Goal: Task Accomplishment & Management: Manage account settings

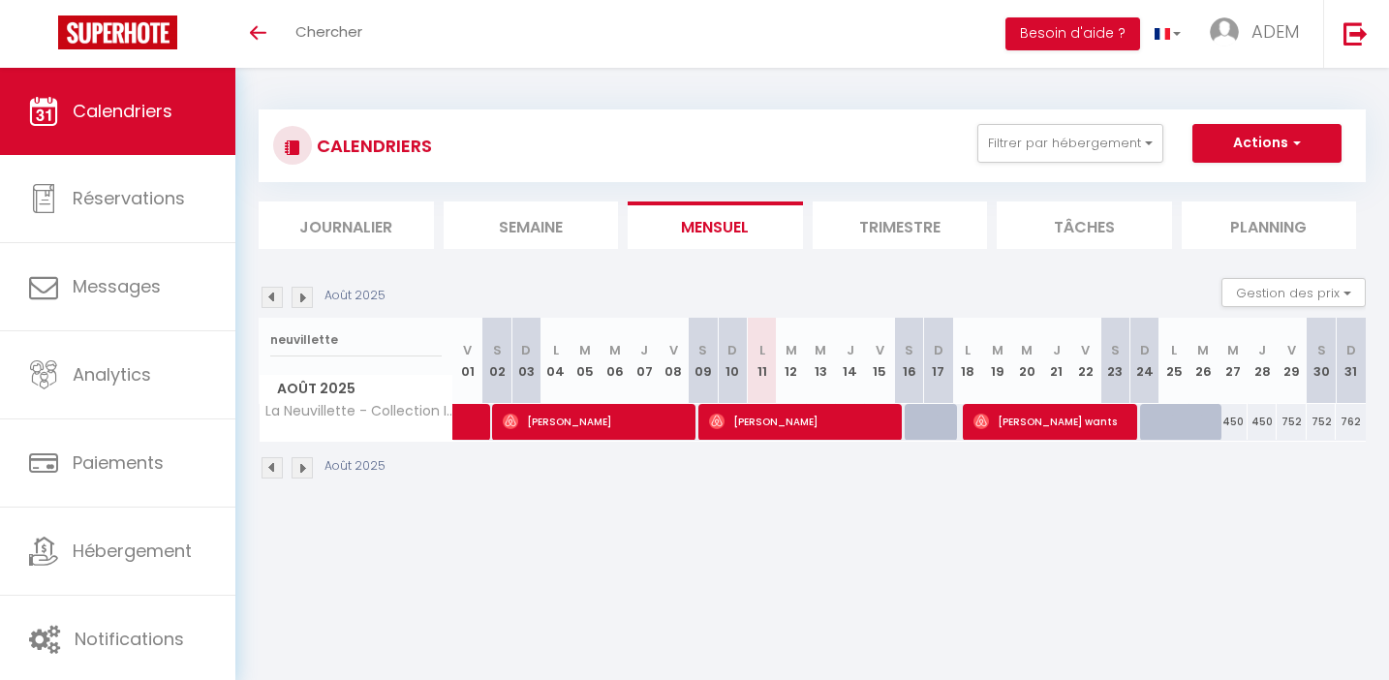
select select "0"
select select "37490"
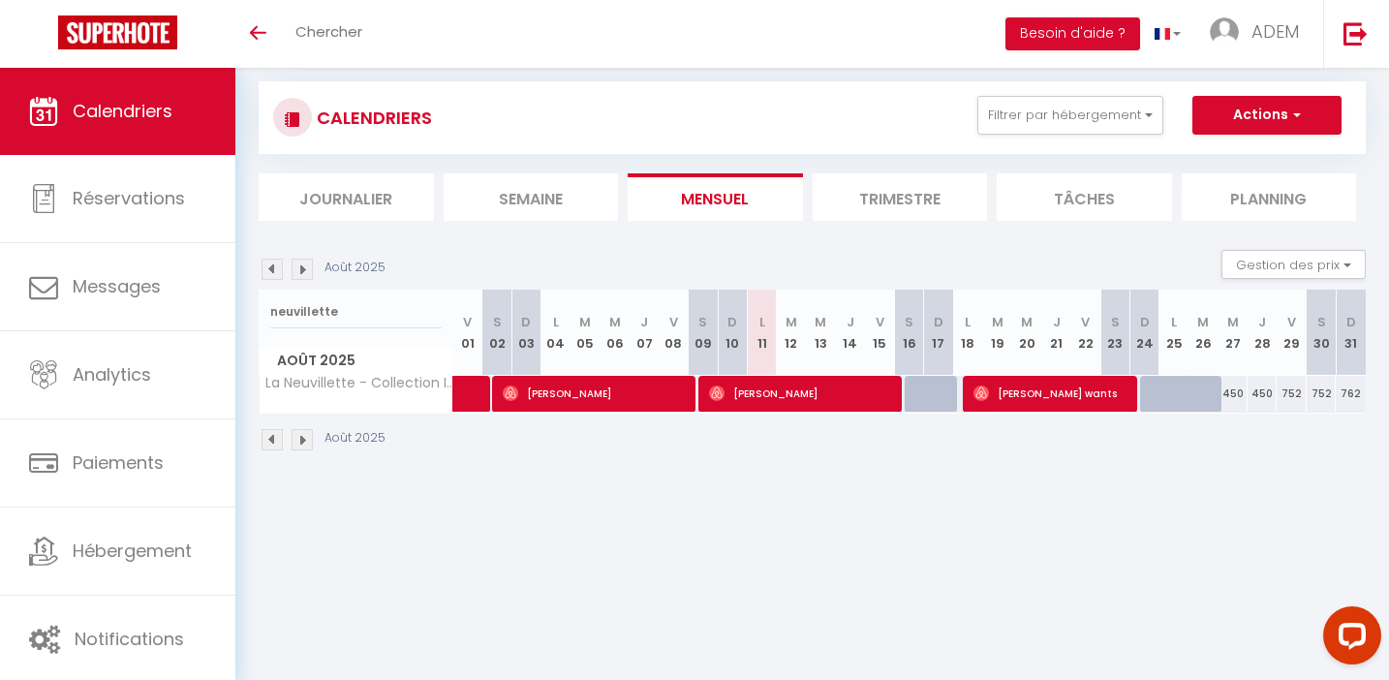
drag, startPoint x: 381, startPoint y: 319, endPoint x: 264, endPoint y: 317, distance: 116.3
click at [264, 317] on div "neuvillette" at bounding box center [356, 312] width 193 height 45
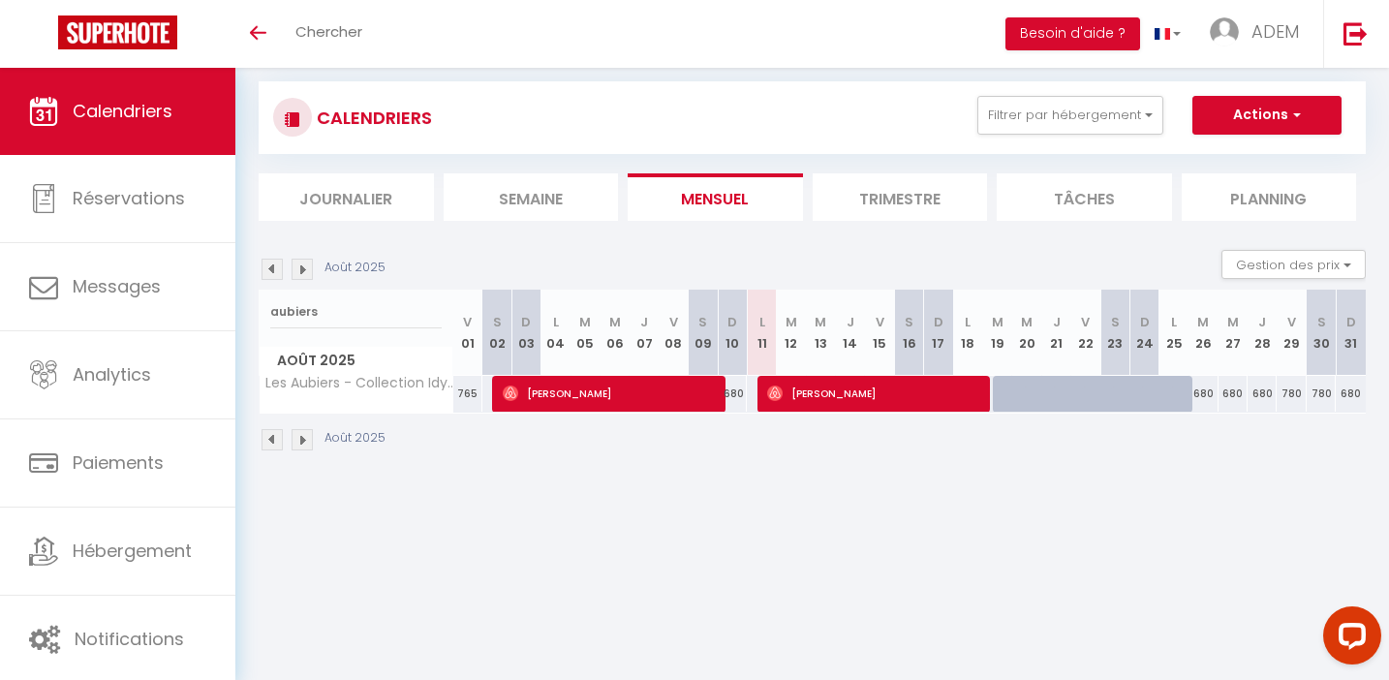
type input "aubiers"
click at [858, 395] on span "[PERSON_NAME]" at bounding box center [873, 393] width 213 height 37
select select "31460"
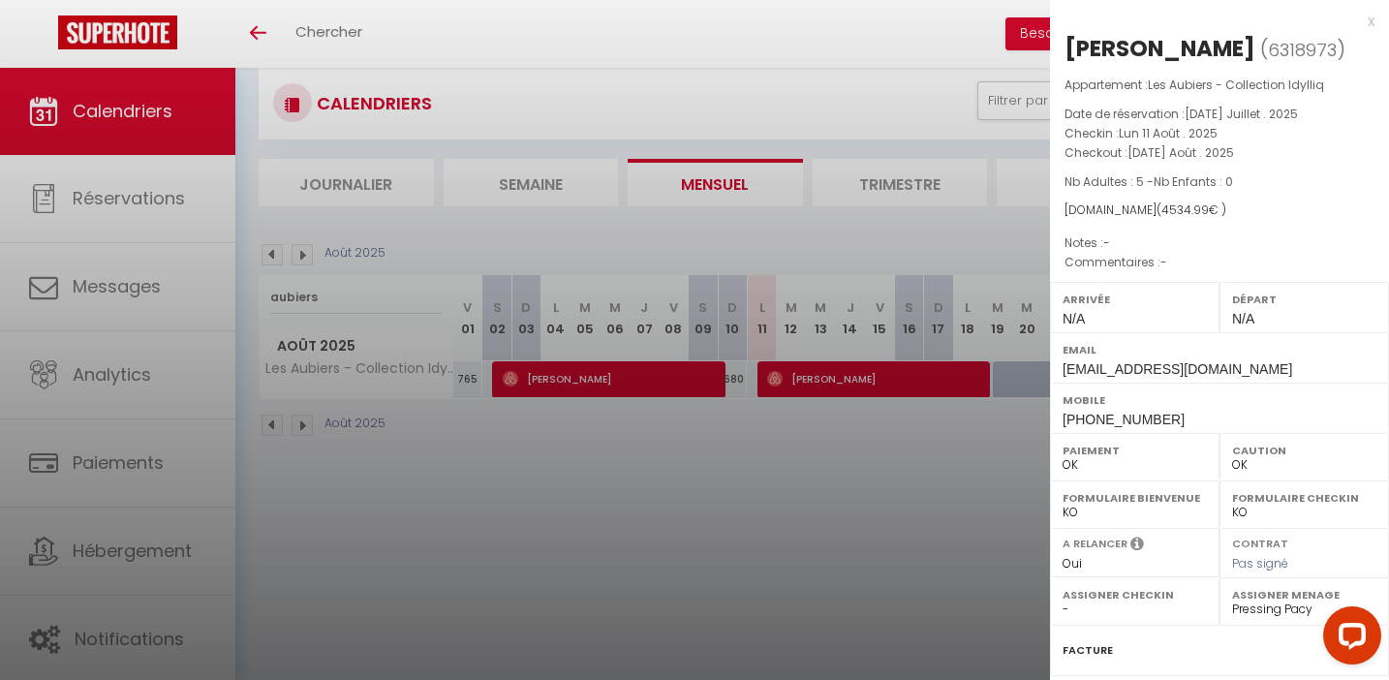
click at [851, 574] on div at bounding box center [694, 340] width 1389 height 680
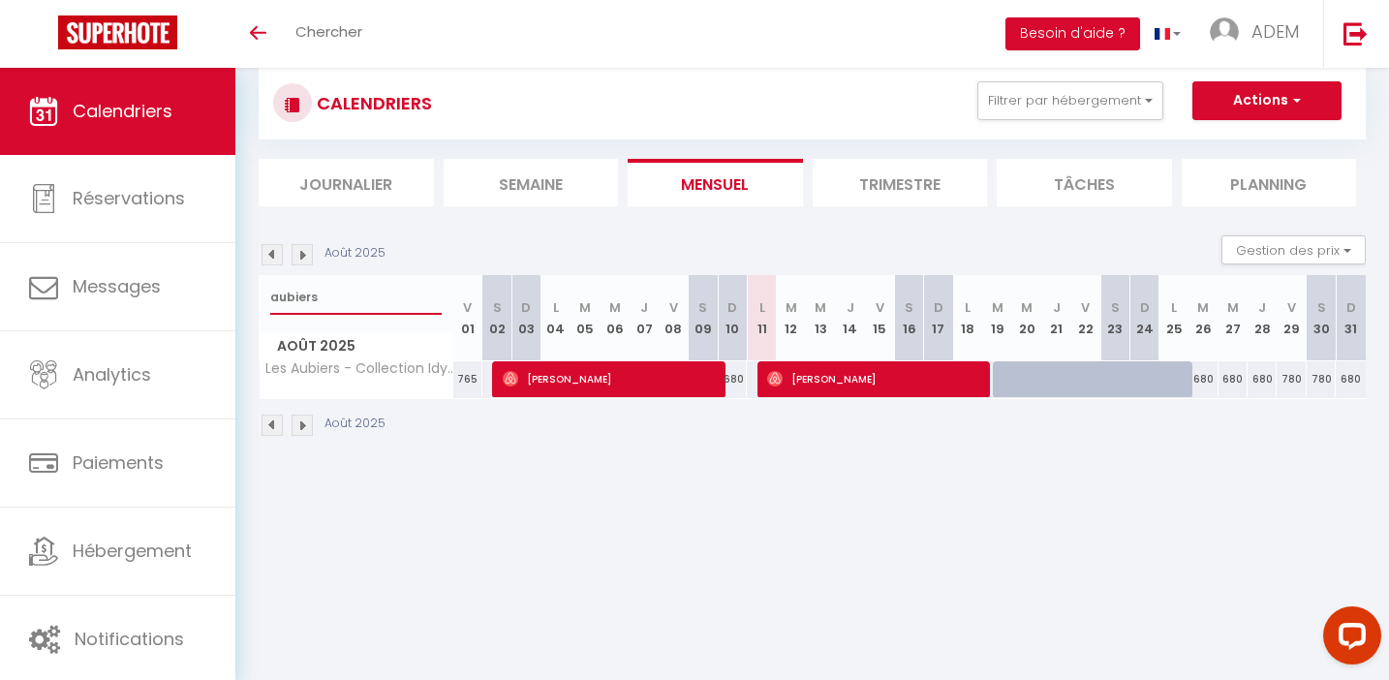
drag, startPoint x: 358, startPoint y: 310, endPoint x: 264, endPoint y: 300, distance: 94.5
click at [264, 300] on div "aubiers" at bounding box center [356, 297] width 193 height 45
click at [611, 244] on div "Août 2025 Gestion des prix Nb Nuits minimum Règles Disponibilité" at bounding box center [812, 255] width 1107 height 40
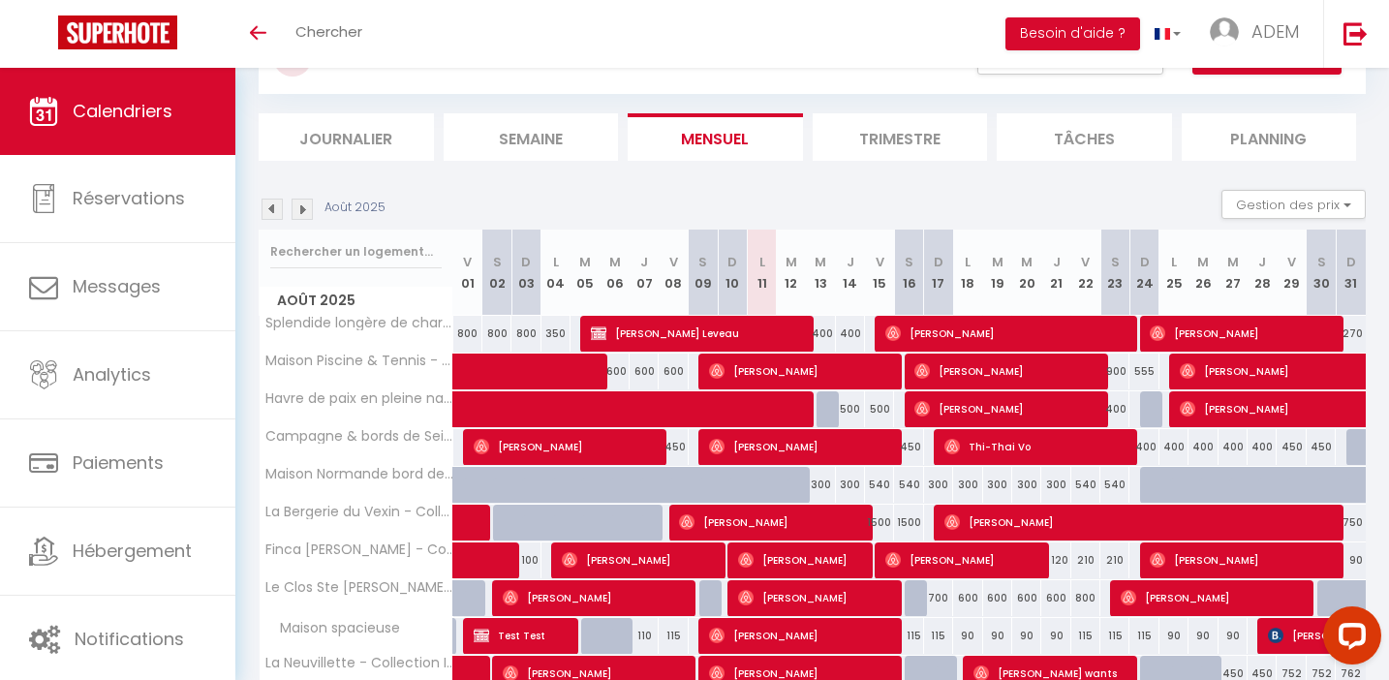
scroll to position [100, 0]
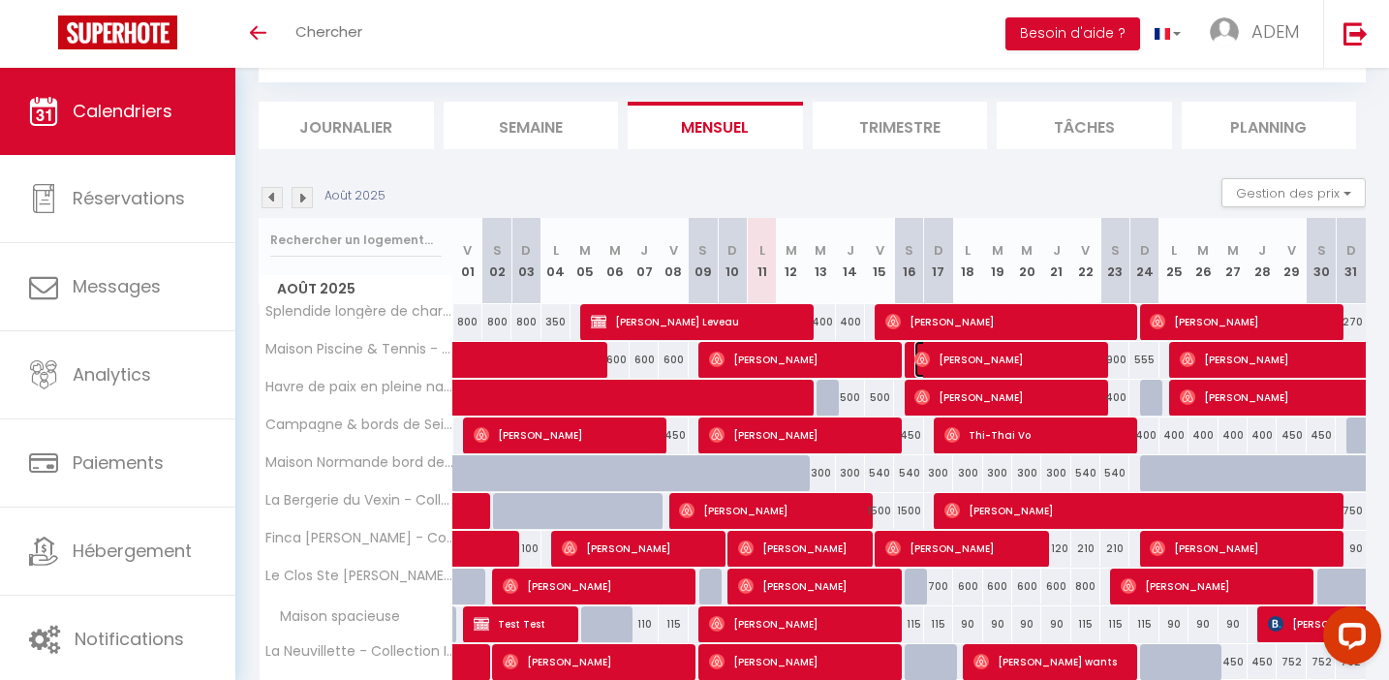
click at [982, 355] on span "[PERSON_NAME]" at bounding box center [1006, 359] width 184 height 37
select select
